Goal: Information Seeking & Learning: Understand process/instructions

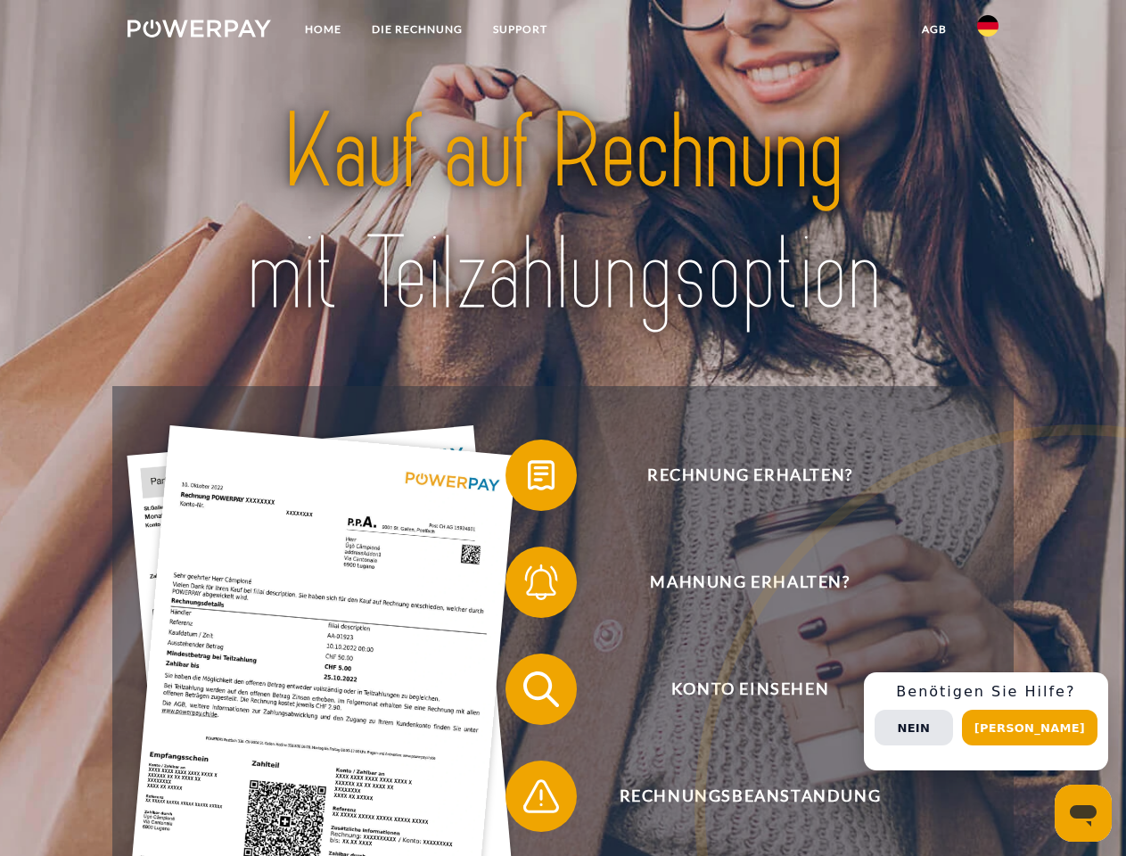
click at [199, 31] on img at bounding box center [200, 29] width 144 height 18
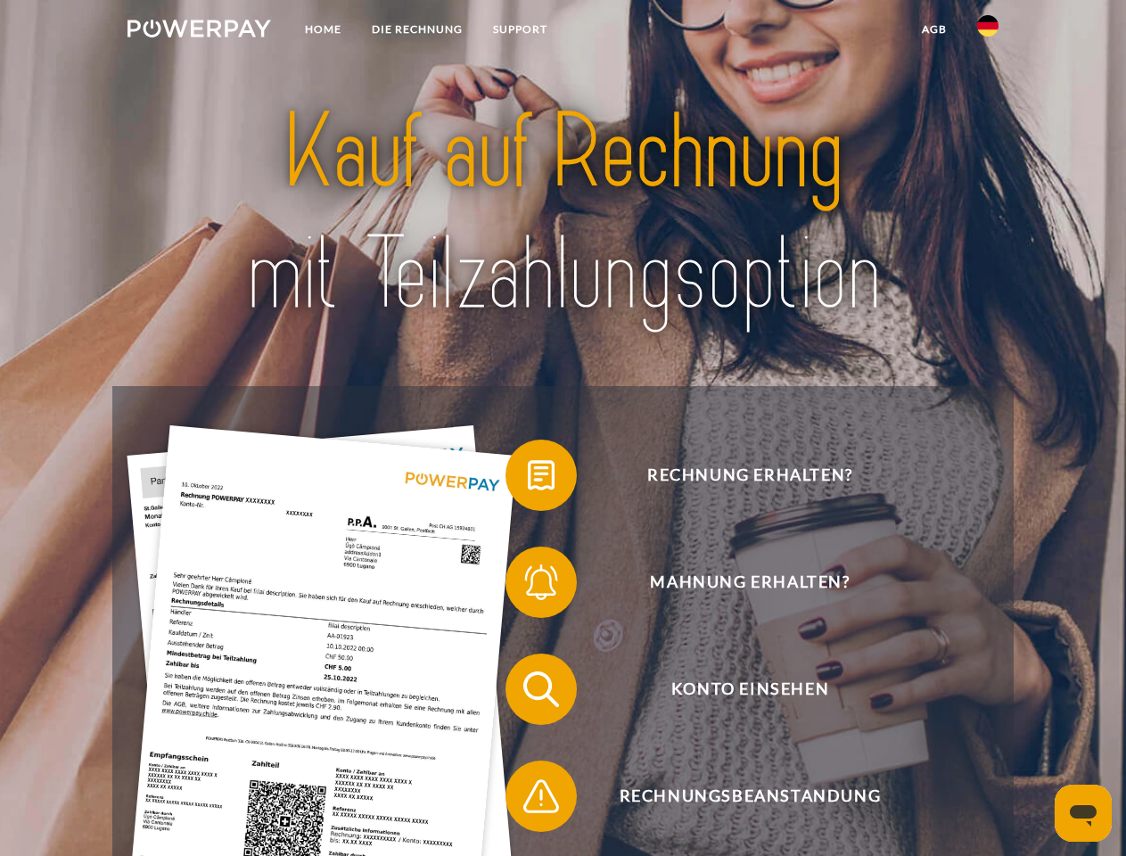
click at [988, 31] on img at bounding box center [987, 25] width 21 height 21
click at [934, 29] on link "agb" at bounding box center [934, 29] width 55 height 32
click at [528, 479] on span at bounding box center [514, 475] width 89 height 89
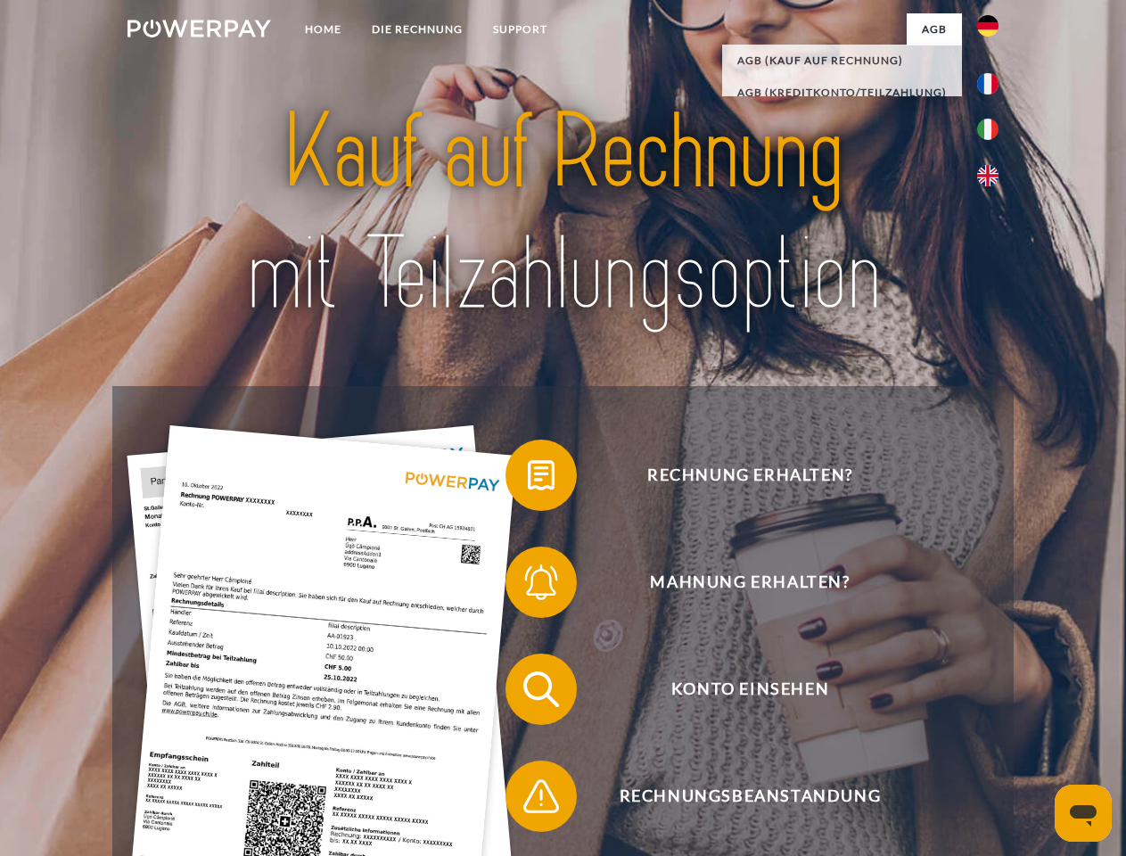
click at [528, 586] on span at bounding box center [514, 582] width 89 height 89
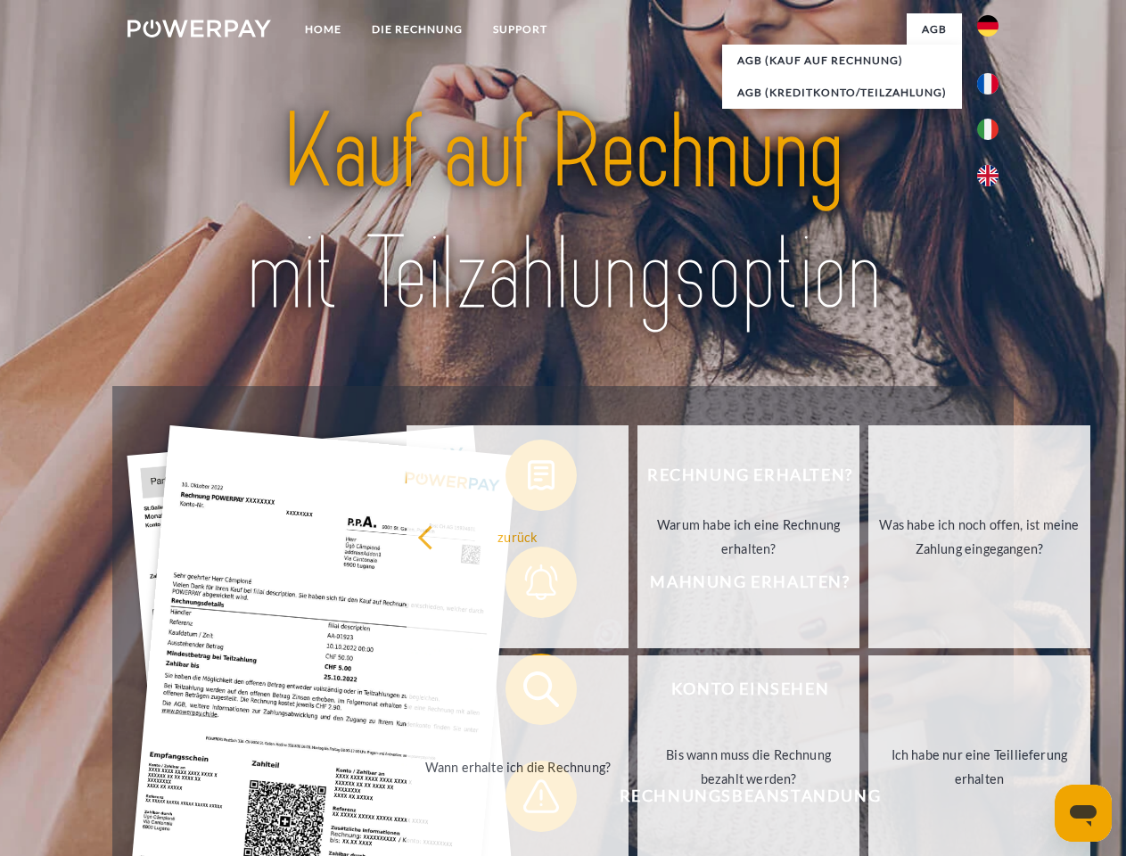
click at [638, 693] on link "Bis wann muss die Rechnung bezahlt werden?" at bounding box center [749, 766] width 222 height 223
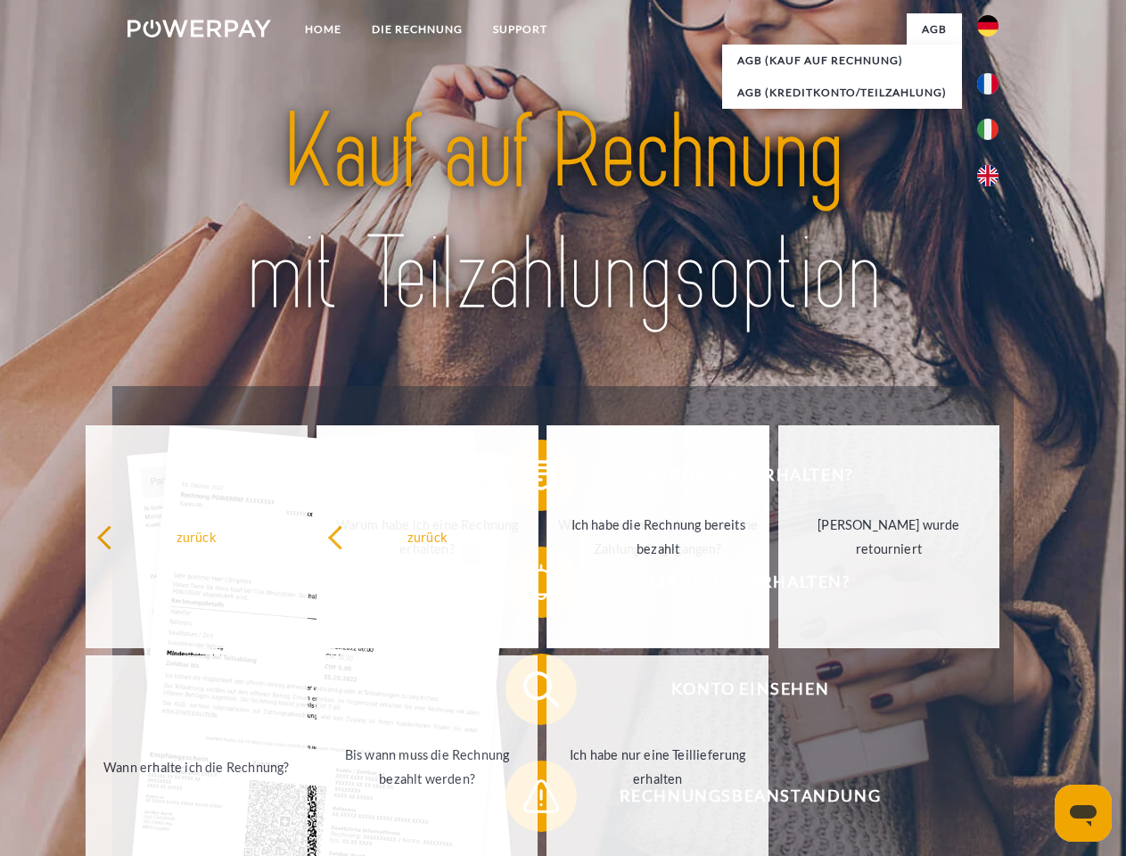
click at [528, 800] on span at bounding box center [514, 796] width 89 height 89
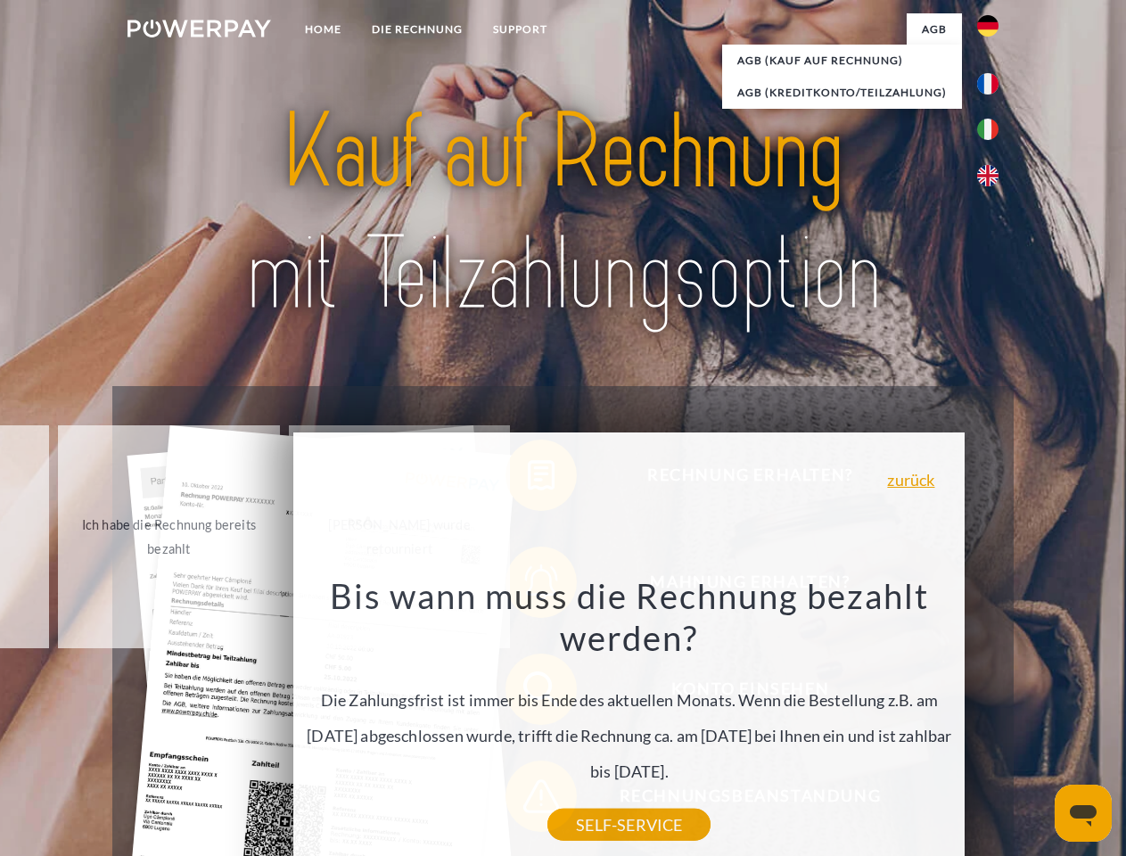
click at [993, 721] on div "Rechnung erhalten? Mahnung erhalten? Konto einsehen" at bounding box center [562, 742] width 901 height 713
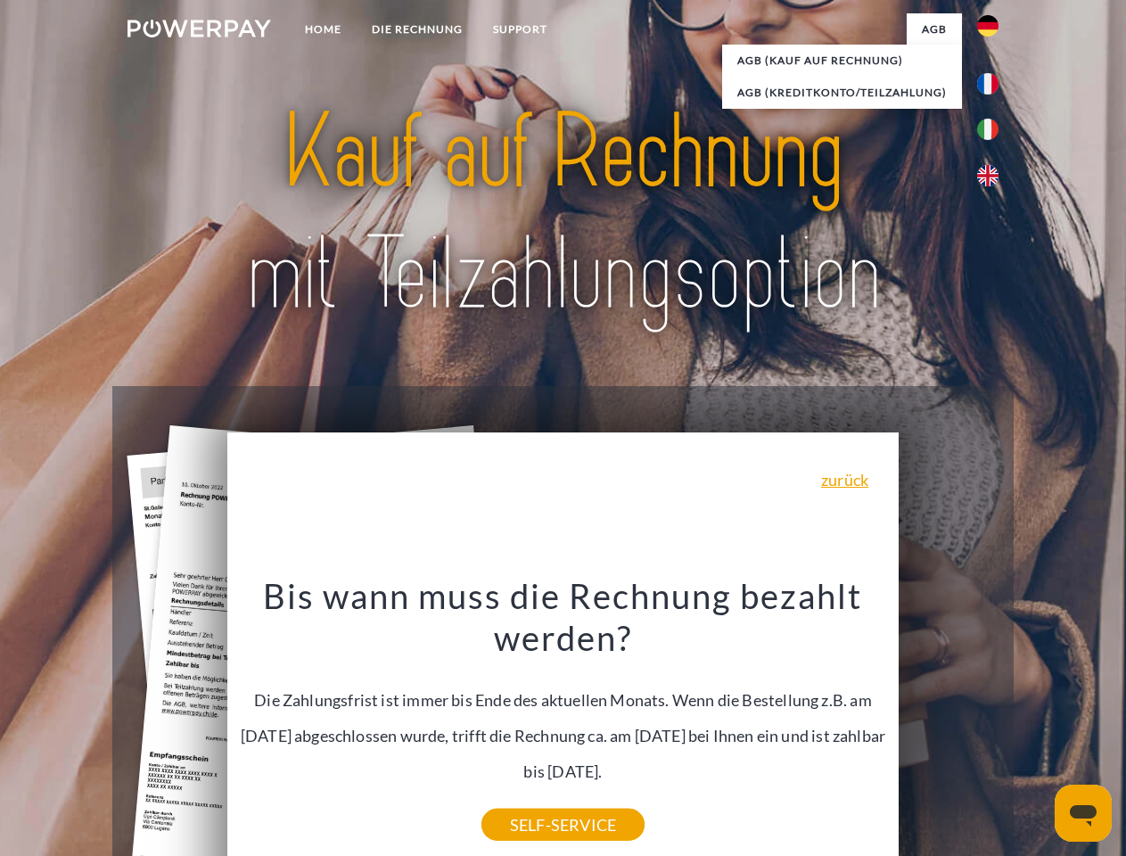
click at [949, 725] on span "Konto einsehen" at bounding box center [749, 689] width 437 height 71
click at [1036, 728] on header "Home DIE RECHNUNG SUPPORT" at bounding box center [563, 615] width 1126 height 1231
